Goal: Task Accomplishment & Management: Complete application form

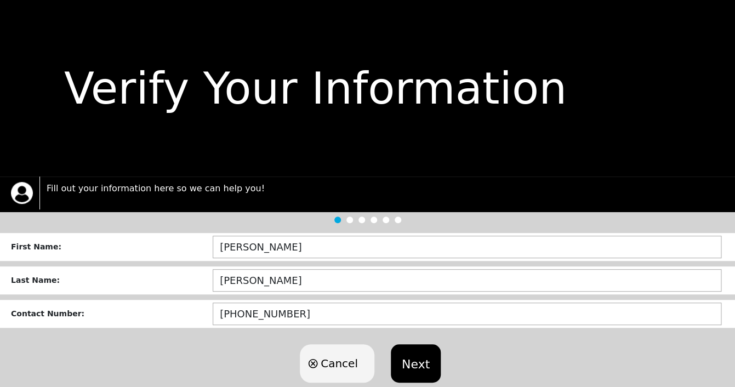
scroll to position [25, 0]
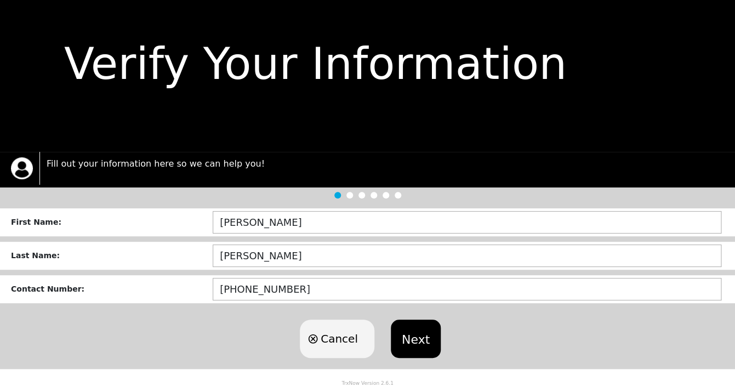
click at [413, 339] on button "Next" at bounding box center [416, 339] width 50 height 38
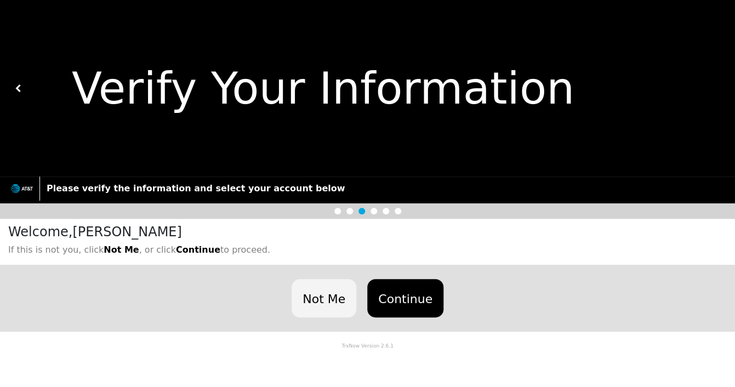
click at [416, 296] on button "Continue" at bounding box center [405, 298] width 76 height 38
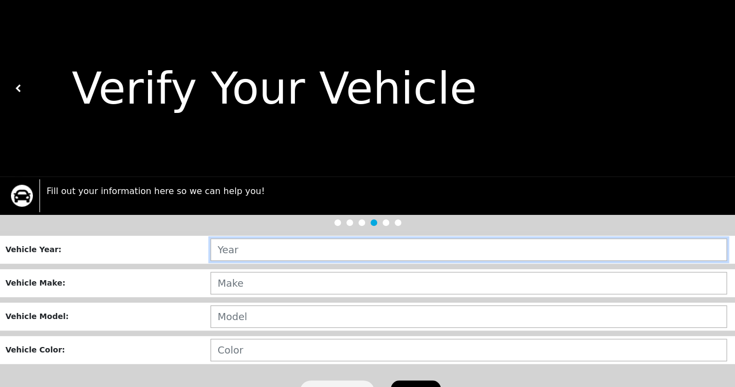
click at [445, 247] on input "text" at bounding box center [469, 250] width 517 height 22
type input "2007"
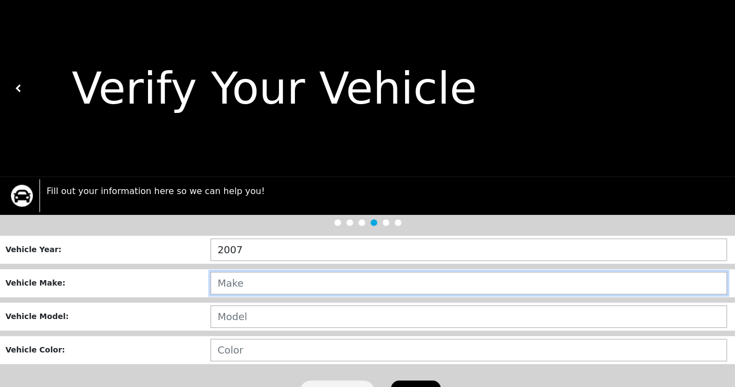
click at [407, 280] on input "text" at bounding box center [469, 283] width 517 height 22
type input "VOLKWAGON"
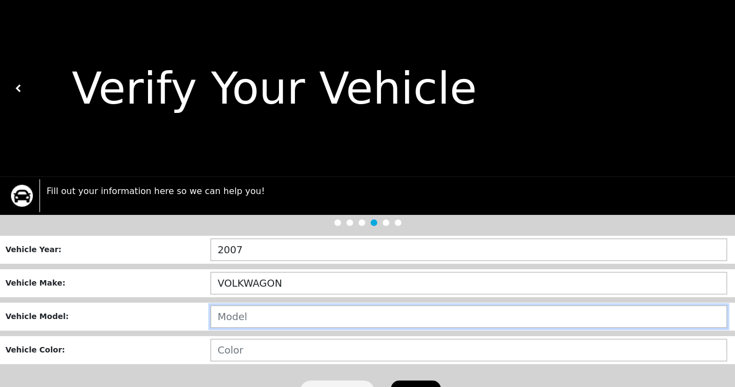
click at [383, 318] on input "text" at bounding box center [469, 316] width 517 height 22
type input "BEETLE"
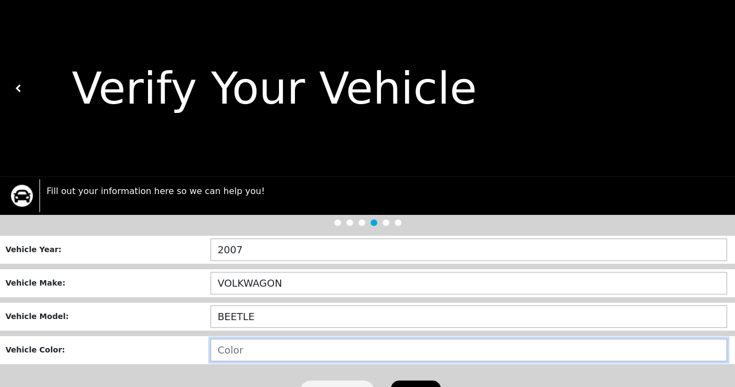
click at [364, 350] on input "text" at bounding box center [469, 350] width 517 height 22
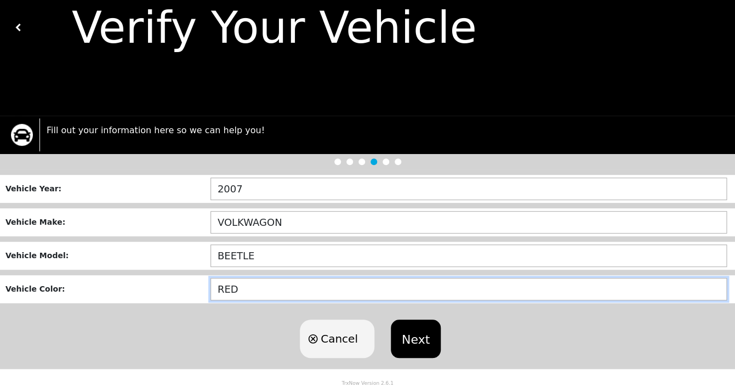
type input "RED"
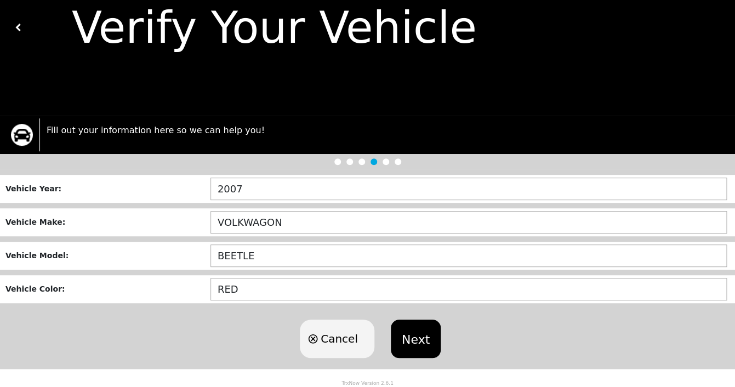
click at [408, 337] on button "Next" at bounding box center [416, 339] width 50 height 38
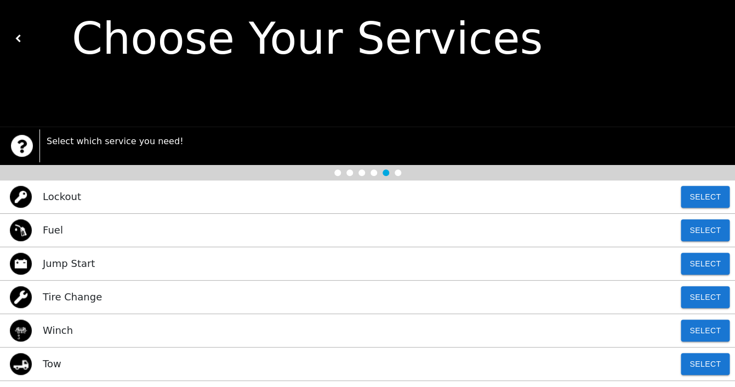
scroll to position [52, 0]
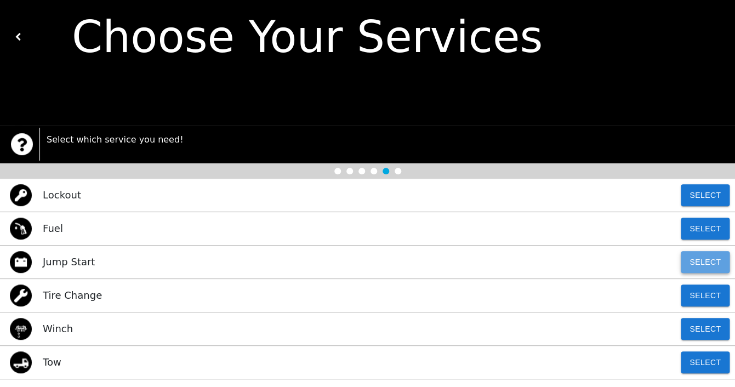
click at [692, 259] on button "Select" at bounding box center [705, 262] width 49 height 22
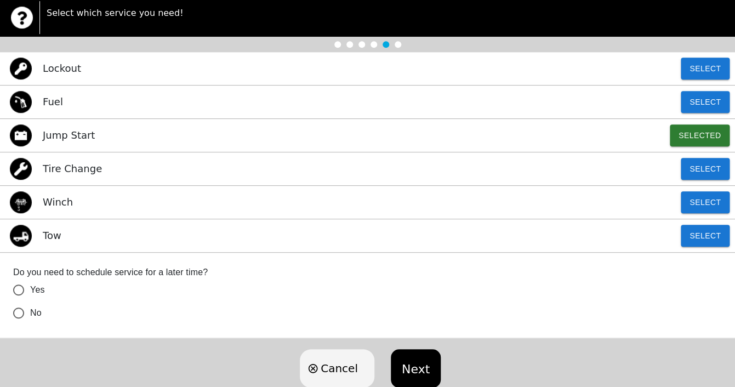
scroll to position [208, 0]
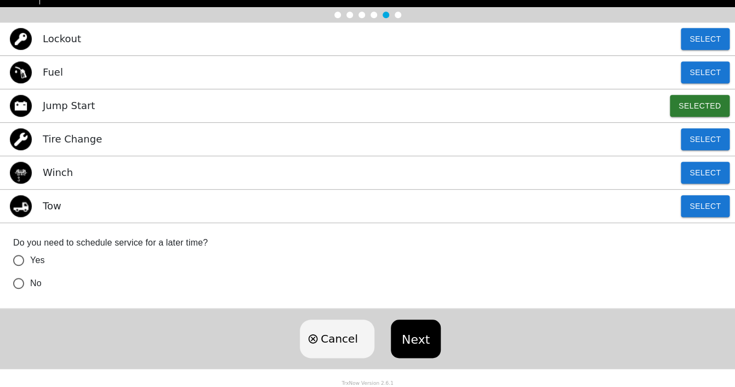
click at [421, 338] on button "Next" at bounding box center [416, 339] width 50 height 38
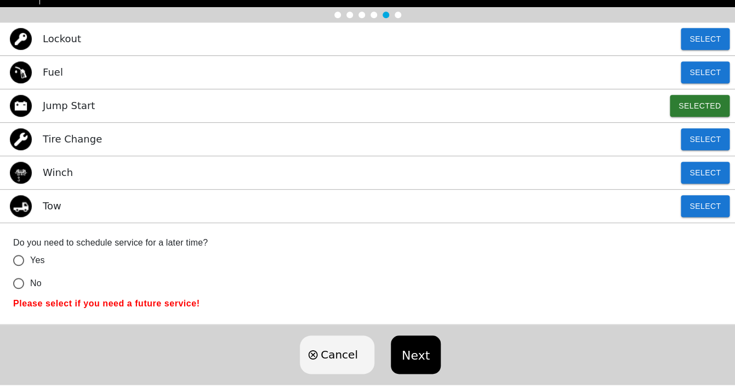
click at [21, 281] on input "No" at bounding box center [18, 283] width 23 height 23
radio input "true"
click at [397, 342] on button "Next" at bounding box center [416, 355] width 50 height 38
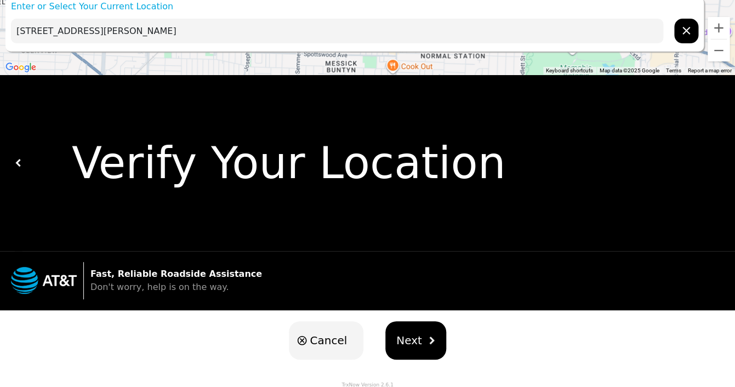
scroll to position [0, 0]
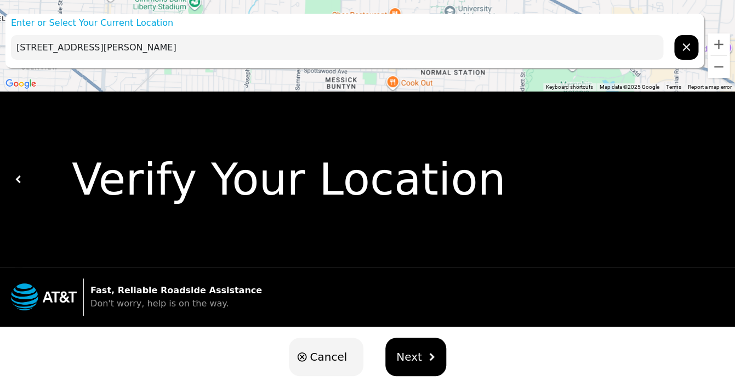
click at [31, 49] on input "[STREET_ADDRESS][PERSON_NAME]" at bounding box center [337, 47] width 653 height 25
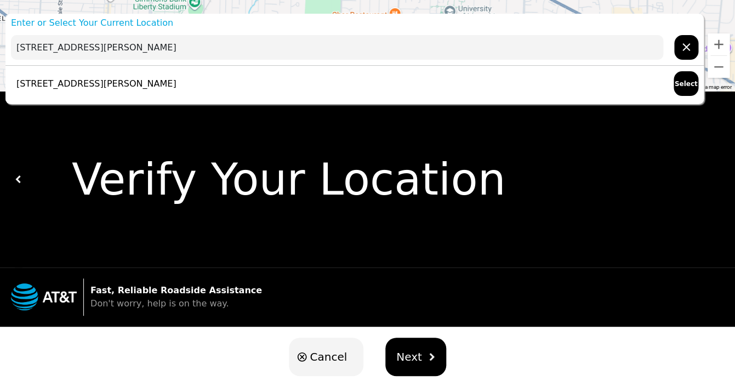
type input "[STREET_ADDRESS][PERSON_NAME]"
click at [416, 355] on span "Next" at bounding box center [409, 357] width 26 height 16
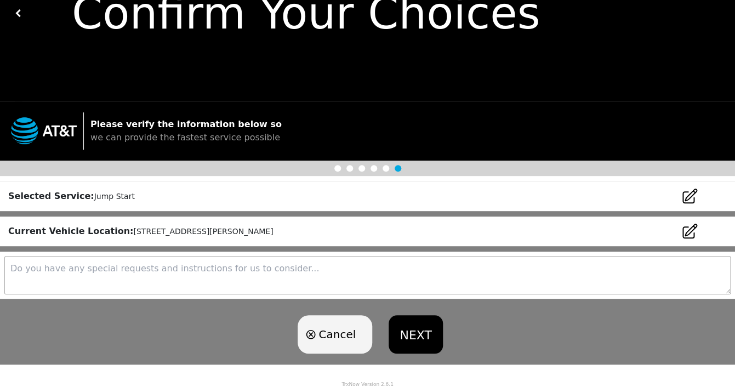
scroll to position [76, 0]
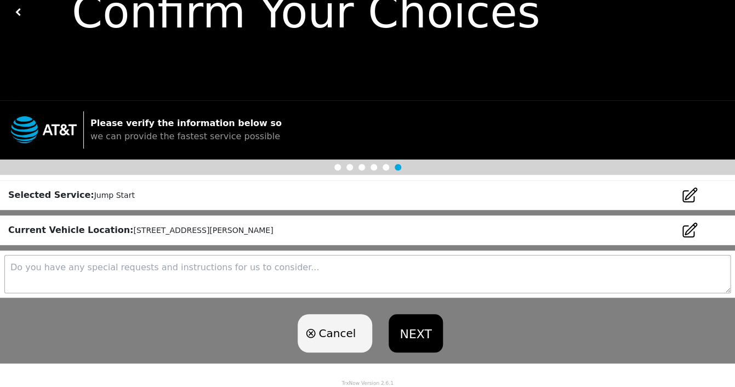
click at [684, 231] on icon at bounding box center [690, 230] width 14 height 14
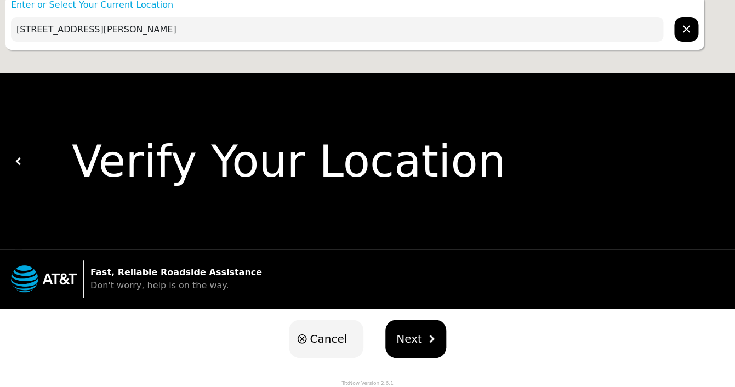
scroll to position [0, 0]
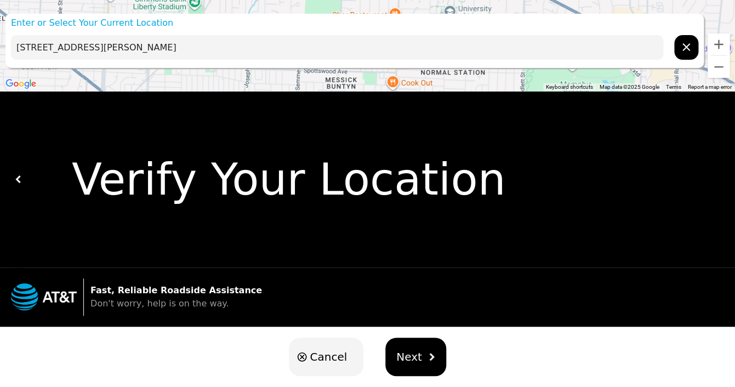
click at [30, 48] on input "[STREET_ADDRESS][PERSON_NAME]" at bounding box center [337, 47] width 653 height 25
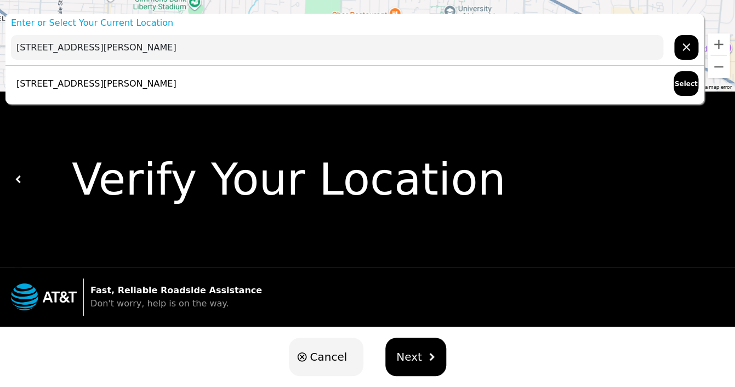
type input "[STREET_ADDRESS][PERSON_NAME]"
click at [407, 343] on button "Next" at bounding box center [416, 357] width 61 height 38
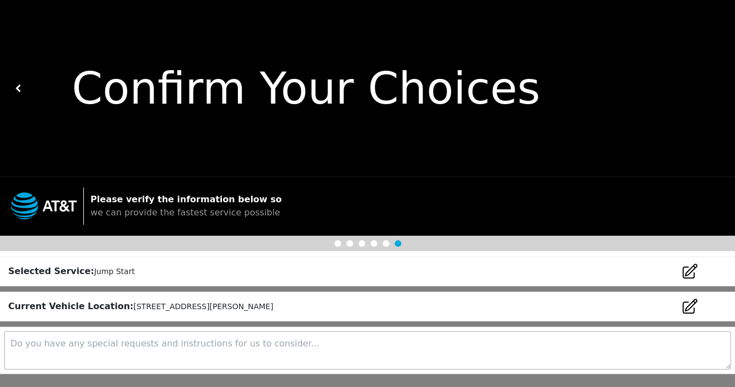
click at [685, 305] on icon at bounding box center [690, 307] width 18 height 18
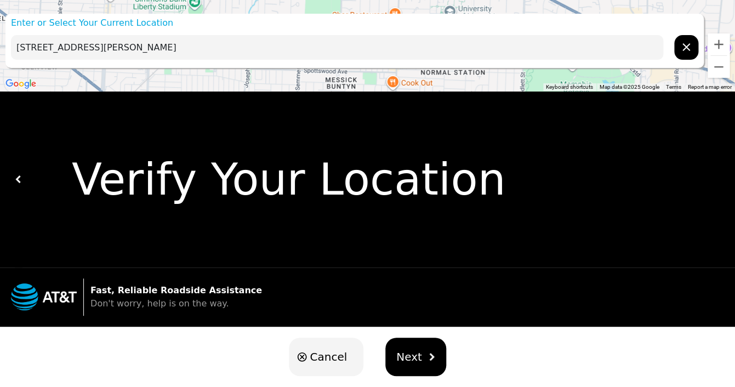
click at [30, 46] on input "[STREET_ADDRESS][PERSON_NAME]" at bounding box center [337, 47] width 653 height 25
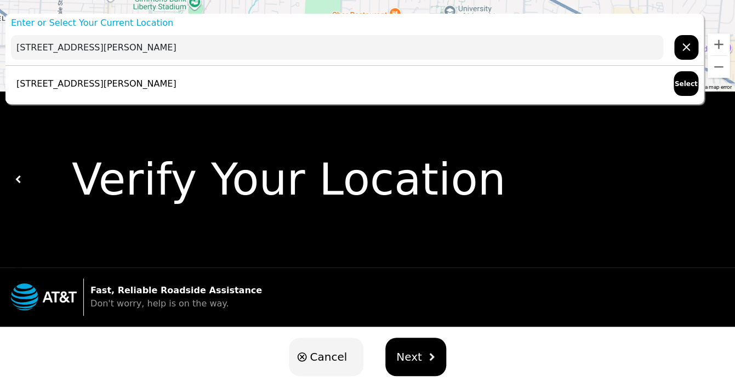
type input "[STREET_ADDRESS][PERSON_NAME]"
click at [33, 80] on p "[STREET_ADDRESS][PERSON_NAME]" at bounding box center [94, 83] width 166 height 13
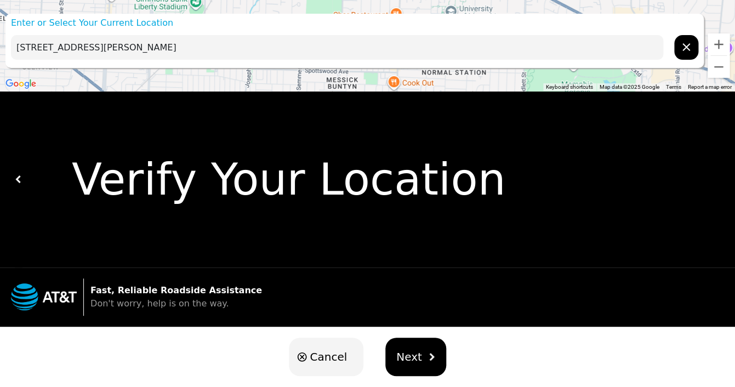
click at [411, 354] on span "Next" at bounding box center [409, 357] width 26 height 16
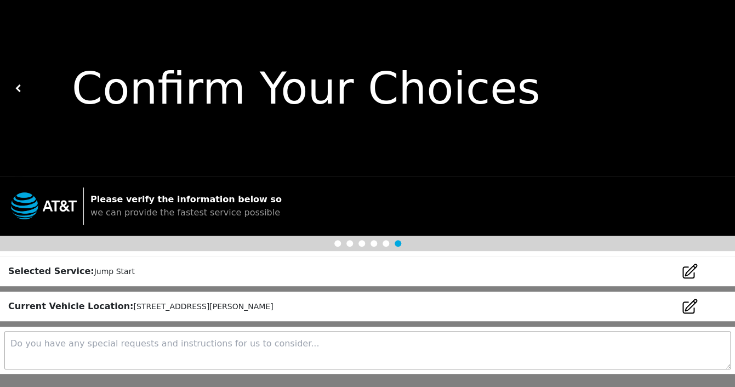
scroll to position [76, 0]
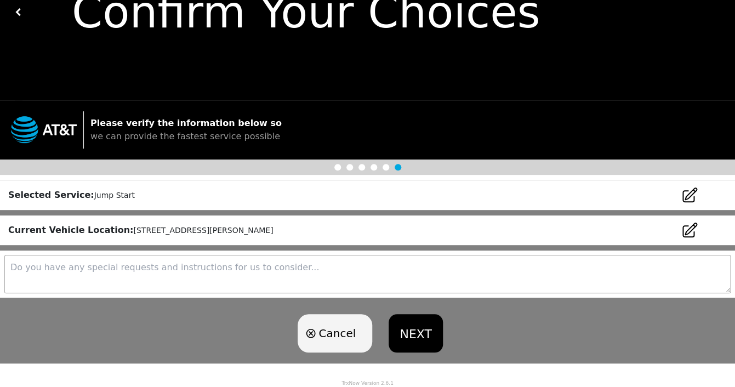
click at [416, 332] on button "NEXT" at bounding box center [416, 333] width 54 height 38
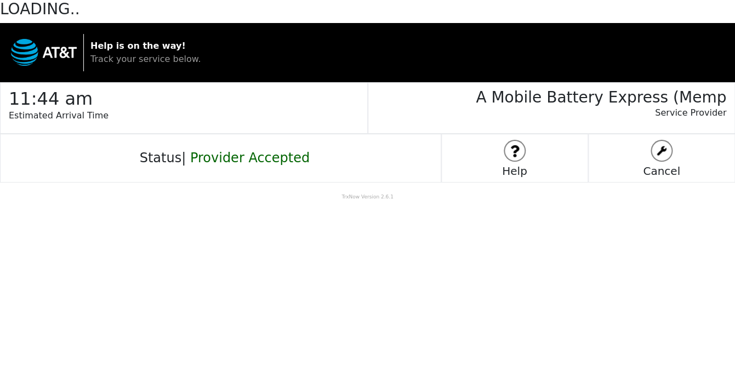
scroll to position [0, 0]
